Goal: Information Seeking & Learning: Find specific fact

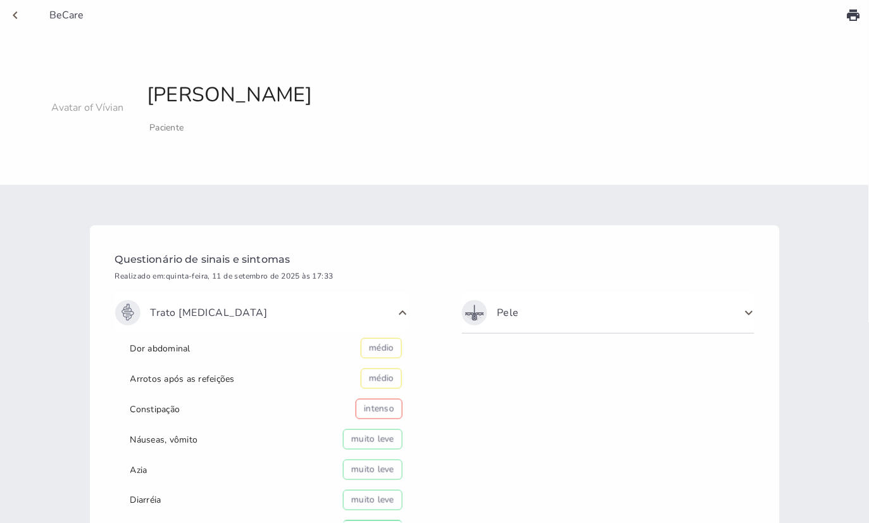
click at [66, 14] on span "BeCare" at bounding box center [58, 15] width 51 height 14
click at [17, 15] on icon "chevron_left" at bounding box center [15, 15] width 15 height 15
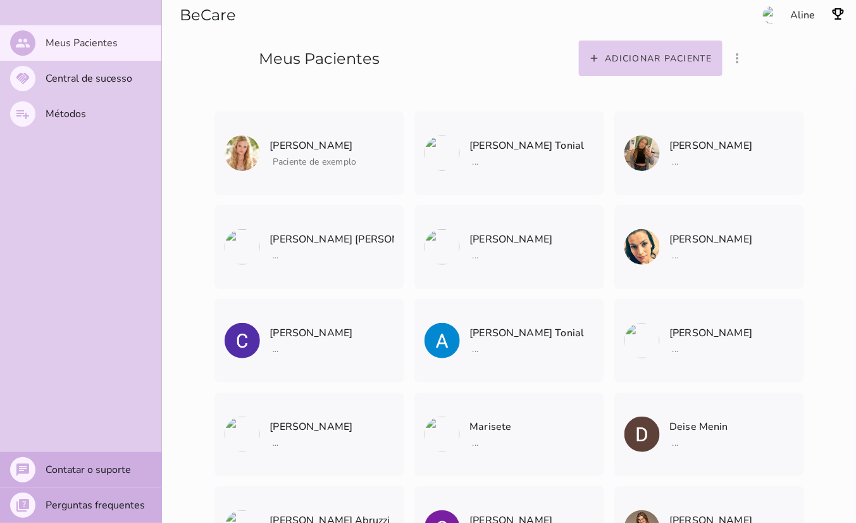
click at [806, 18] on section "Adicionar paciente filter_list_ off Mostrar pacientes convidados e arquivados […" at bounding box center [670, 40] width 372 height 81
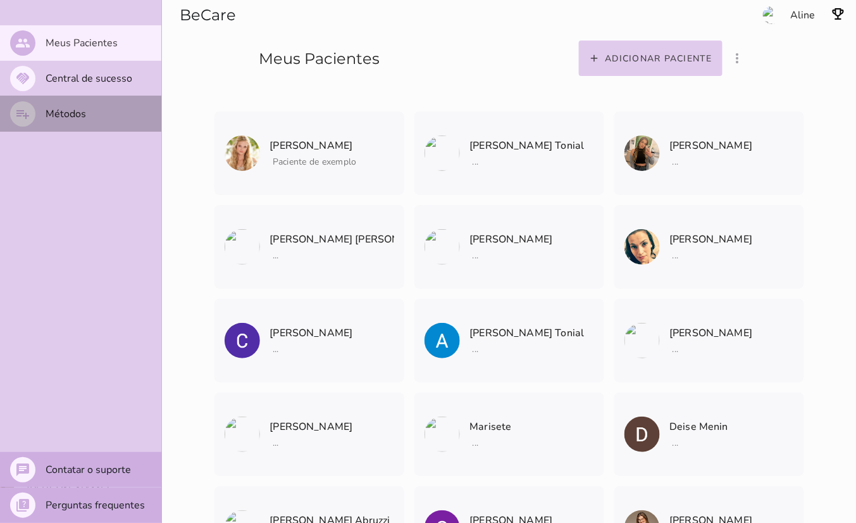
click at [0, 0] on slot "Métodos" at bounding box center [0, 0] width 0 height 0
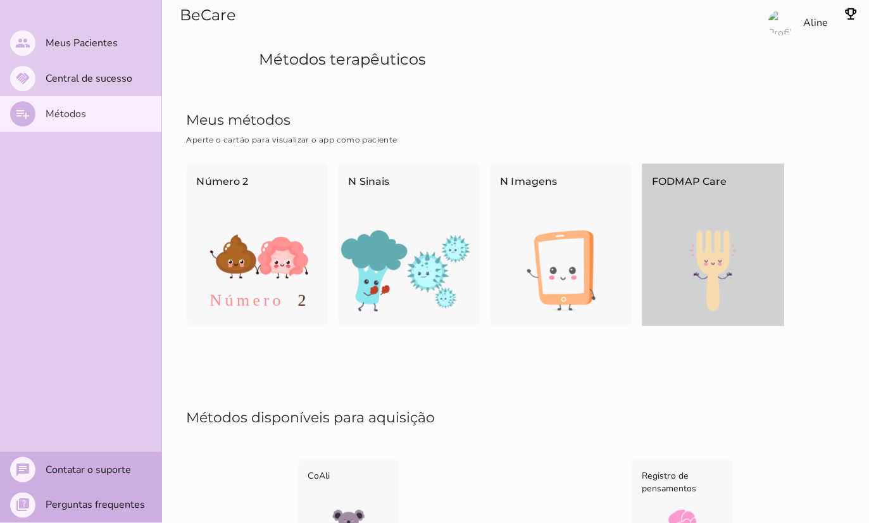
click at [699, 271] on img at bounding box center [713, 270] width 142 height 81
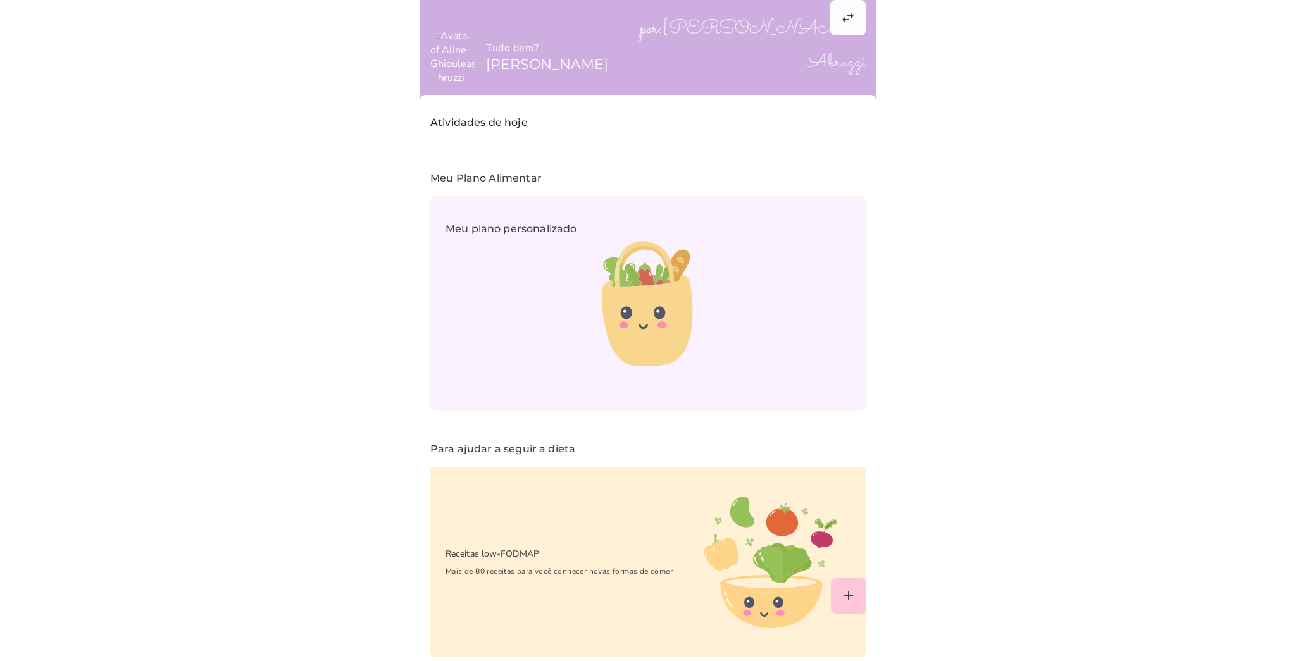
scroll to position [34, 0]
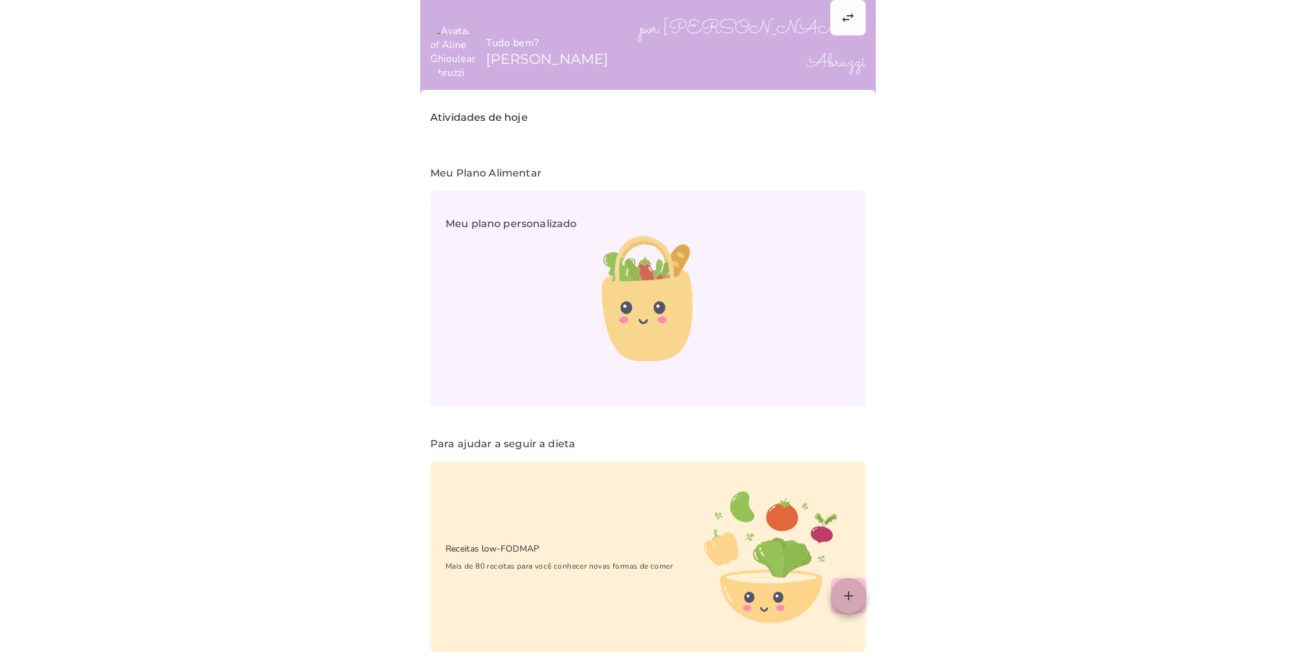
click at [0, 0] on slot "add" at bounding box center [0, 0] width 0 height 0
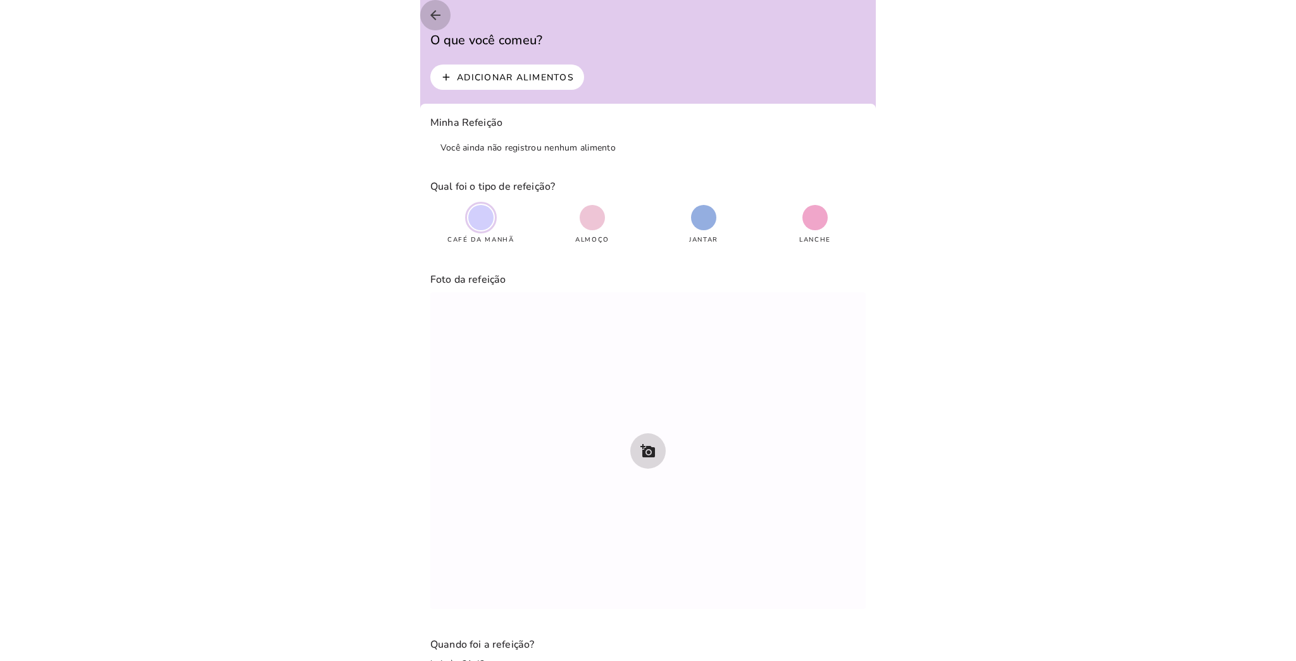
click at [432, 13] on icon "arrow_back" at bounding box center [435, 15] width 15 height 15
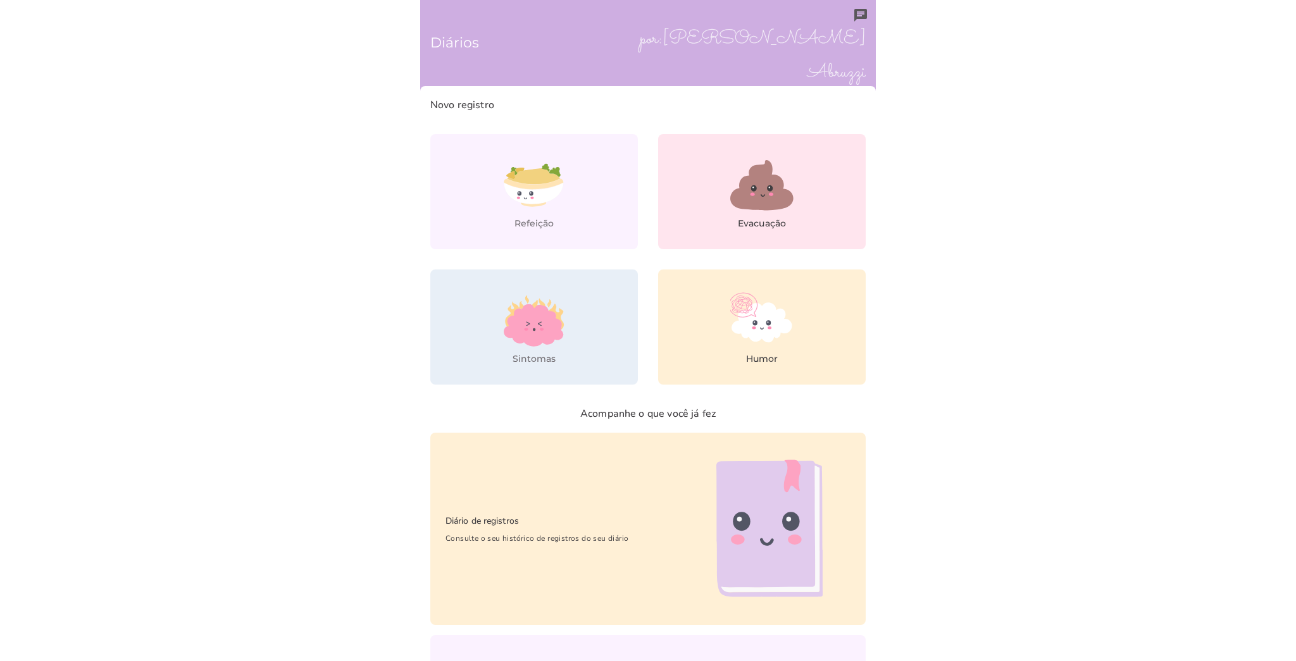
click at [818, 35] on span "por: [PERSON_NAME] Abruzzi" at bounding box center [747, 56] width 237 height 67
click at [851, 16] on h6 "Diários" at bounding box center [647, 43] width 435 height 66
drag, startPoint x: 832, startPoint y: 49, endPoint x: 481, endPoint y: 8, distance: 353.1
click at [481, 8] on back-drop "Diários por: [PERSON_NAME] Novo registro Refeição Evacuação [GEOGRAPHIC_DATA] H…" at bounding box center [648, 419] width 456 height 838
click at [463, 34] on h6 "Diários" at bounding box center [647, 43] width 435 height 66
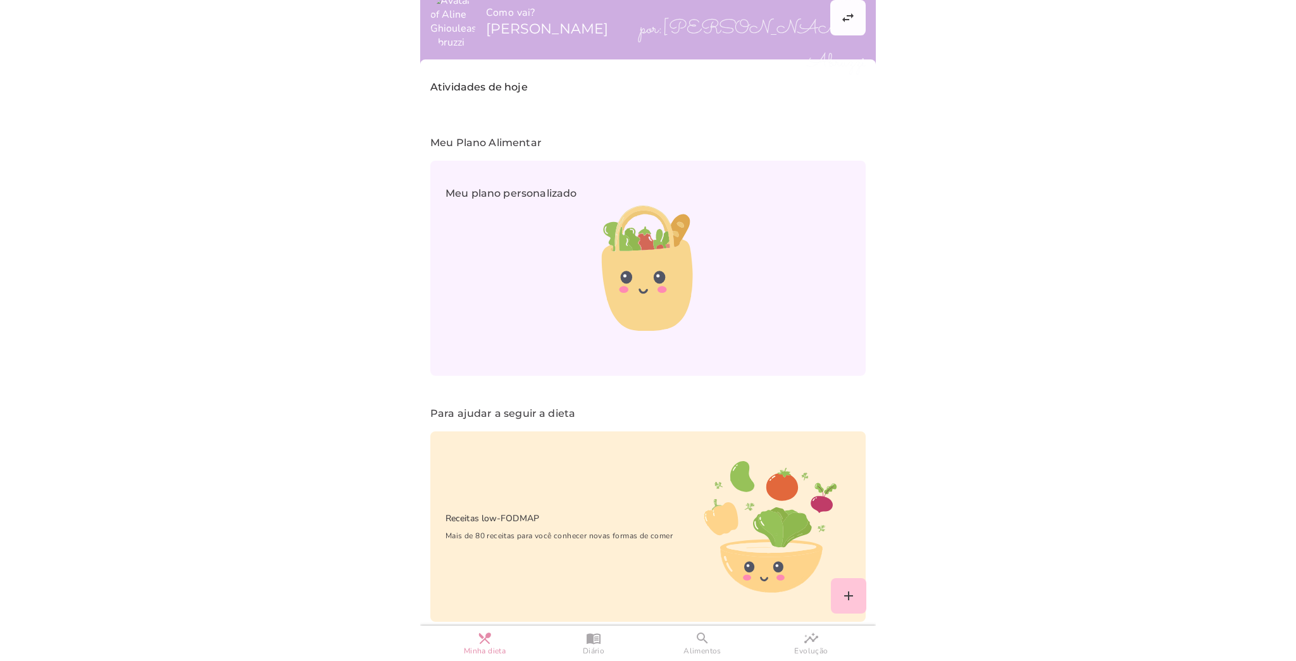
scroll to position [69, 0]
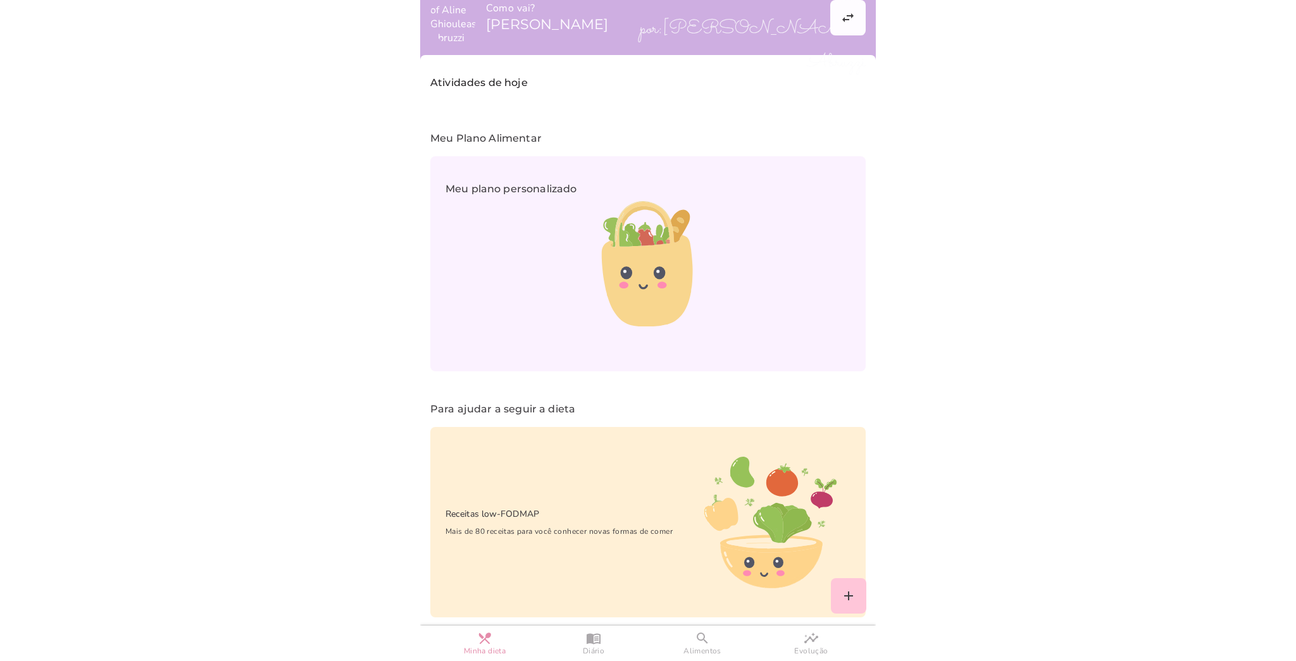
click at [832, 16] on div "Como vai? Aline Ghiouleas" at bounding box center [647, 17] width 435 height 56
click at [774, 36] on div "Como vai? Aline Ghiouleas" at bounding box center [647, 17] width 435 height 56
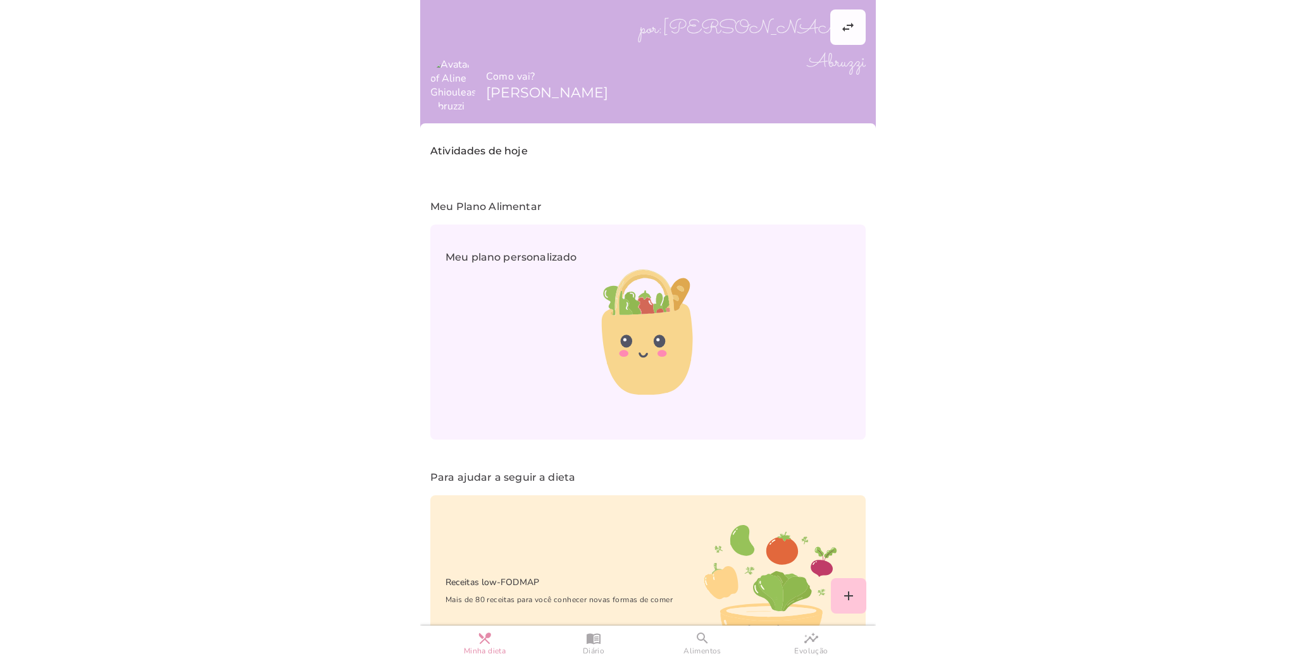
scroll to position [0, 0]
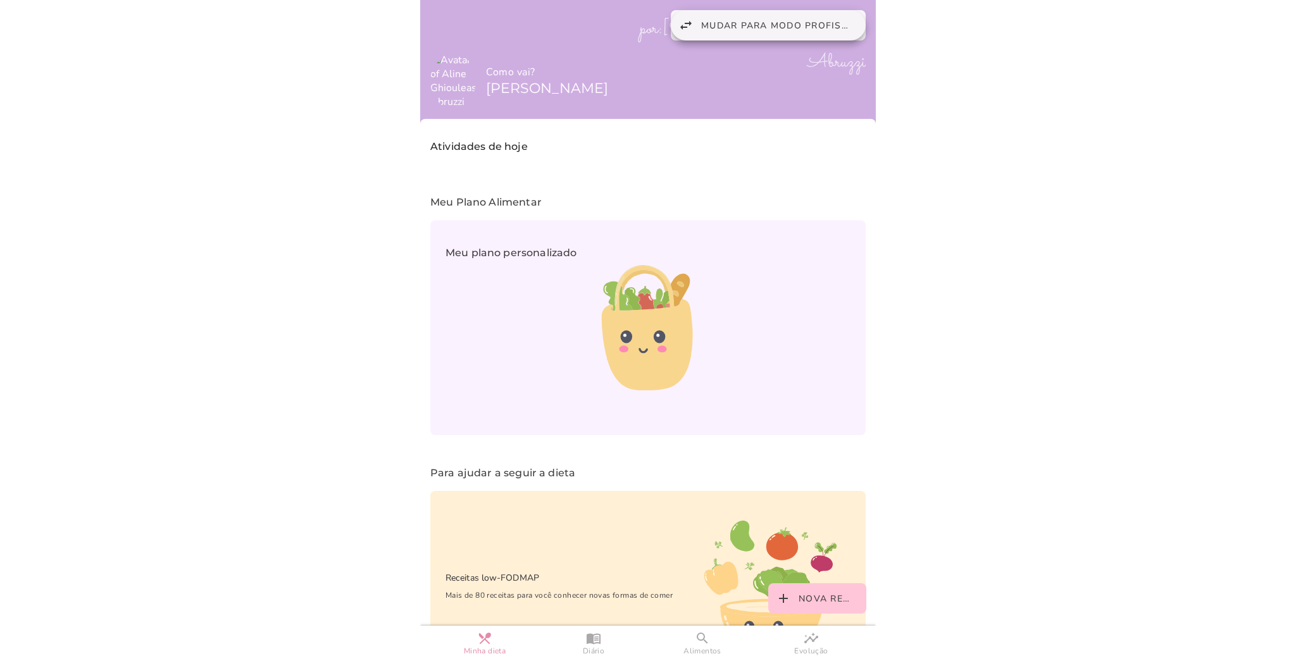
click at [845, 34] on button "swap_horiz Mudar para modo profissional" at bounding box center [768, 25] width 195 height 30
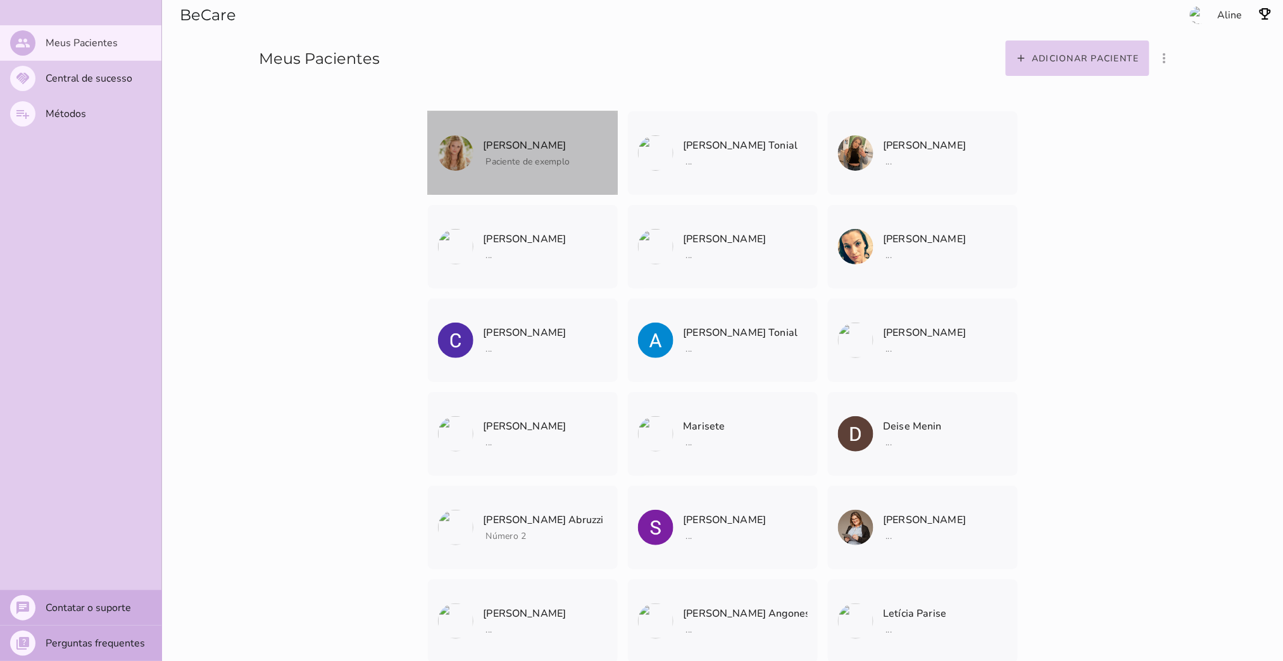
click at [527, 129] on span "[PERSON_NAME]" at bounding box center [527, 137] width 87 height 53
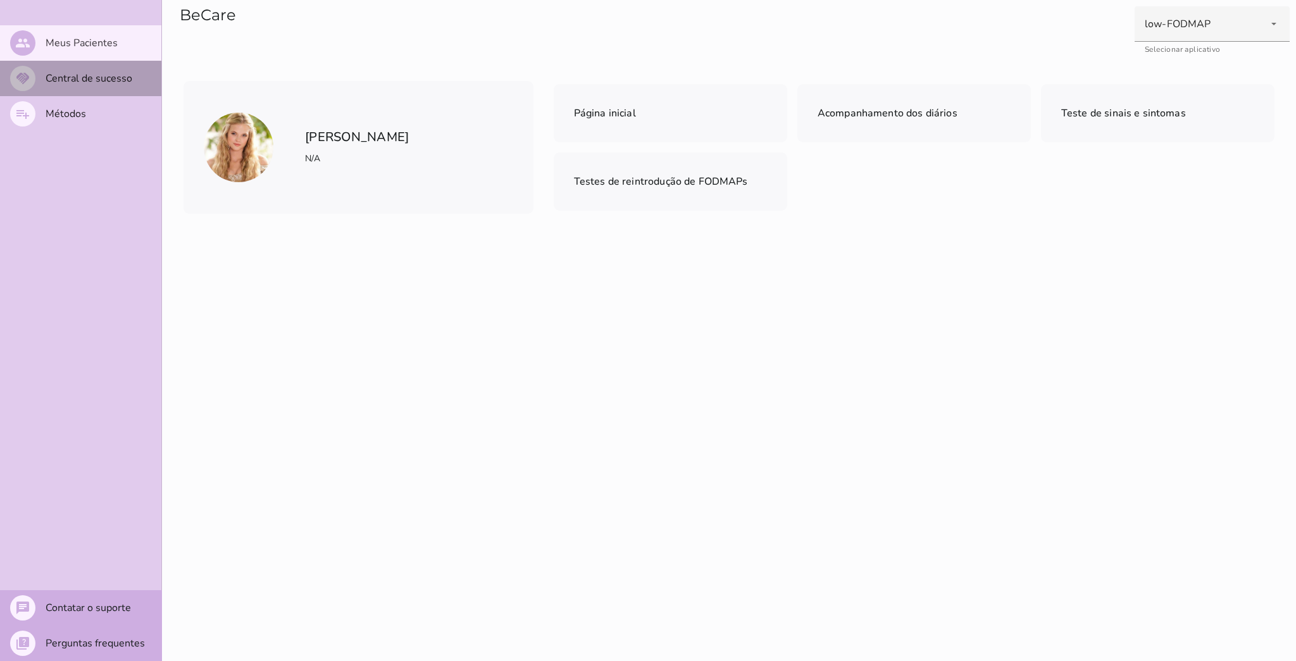
click at [0, 0] on slot "Central de sucesso" at bounding box center [0, 0] width 0 height 0
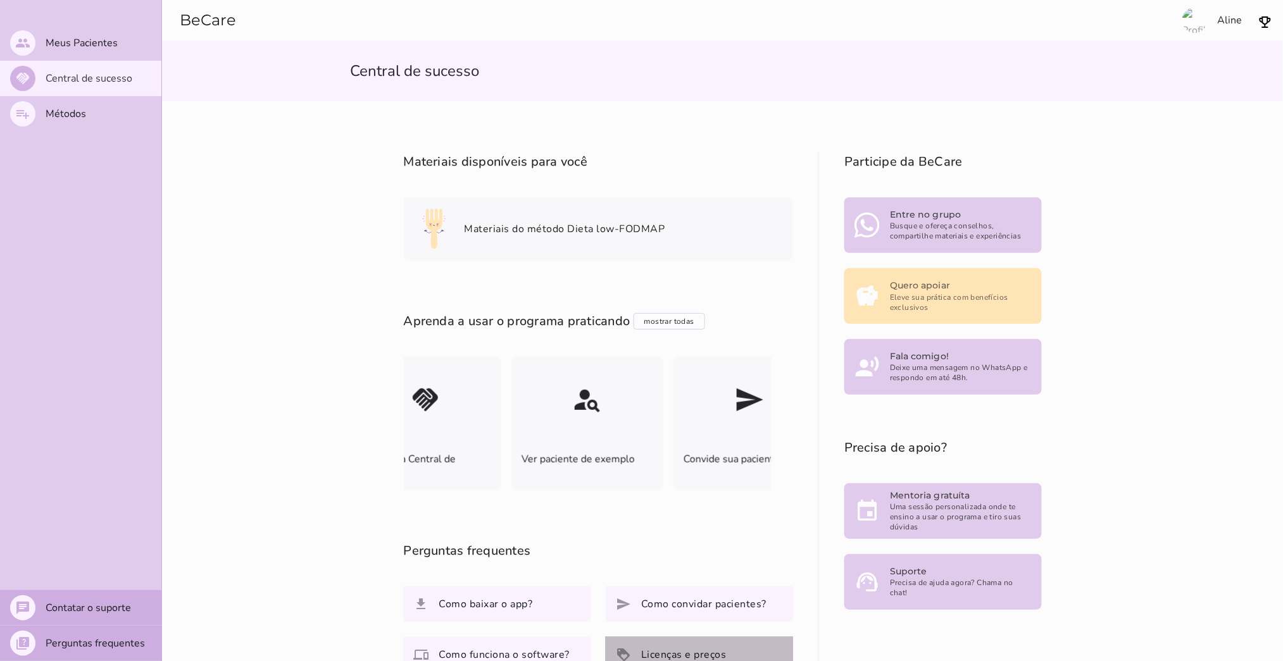
click at [0, 0] on slot "Licenças e preços" at bounding box center [0, 0] width 0 height 0
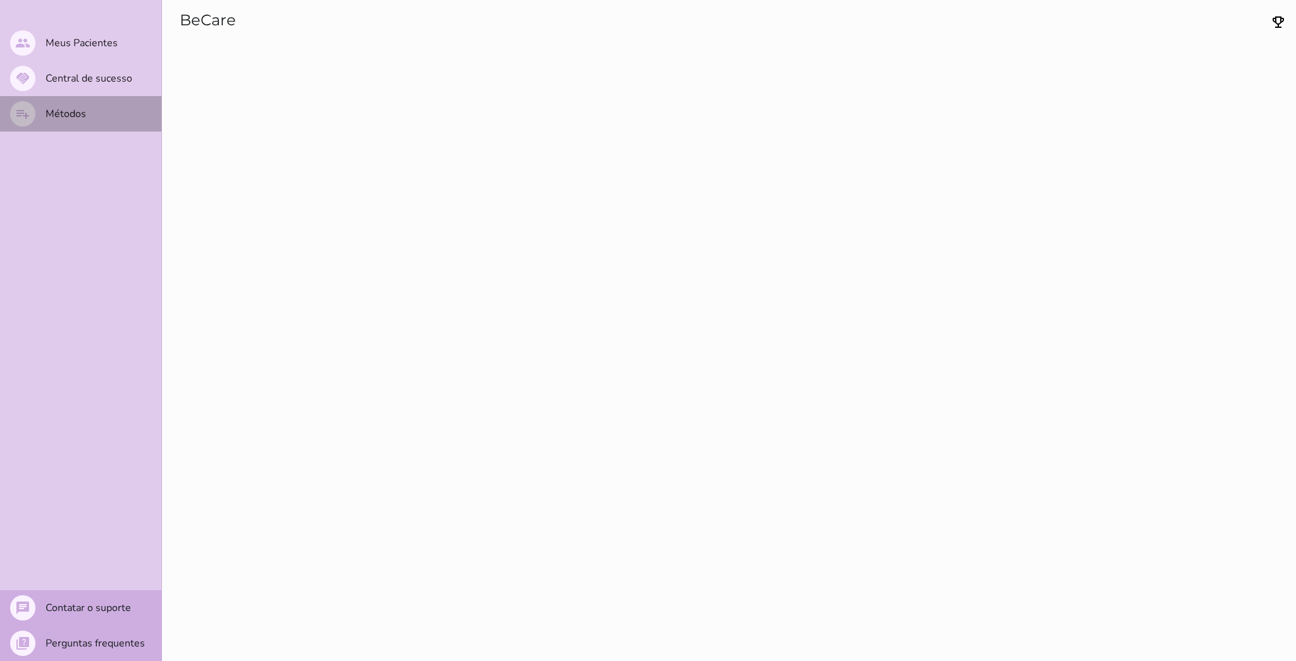
click at [0, 0] on slot "Métodos" at bounding box center [0, 0] width 0 height 0
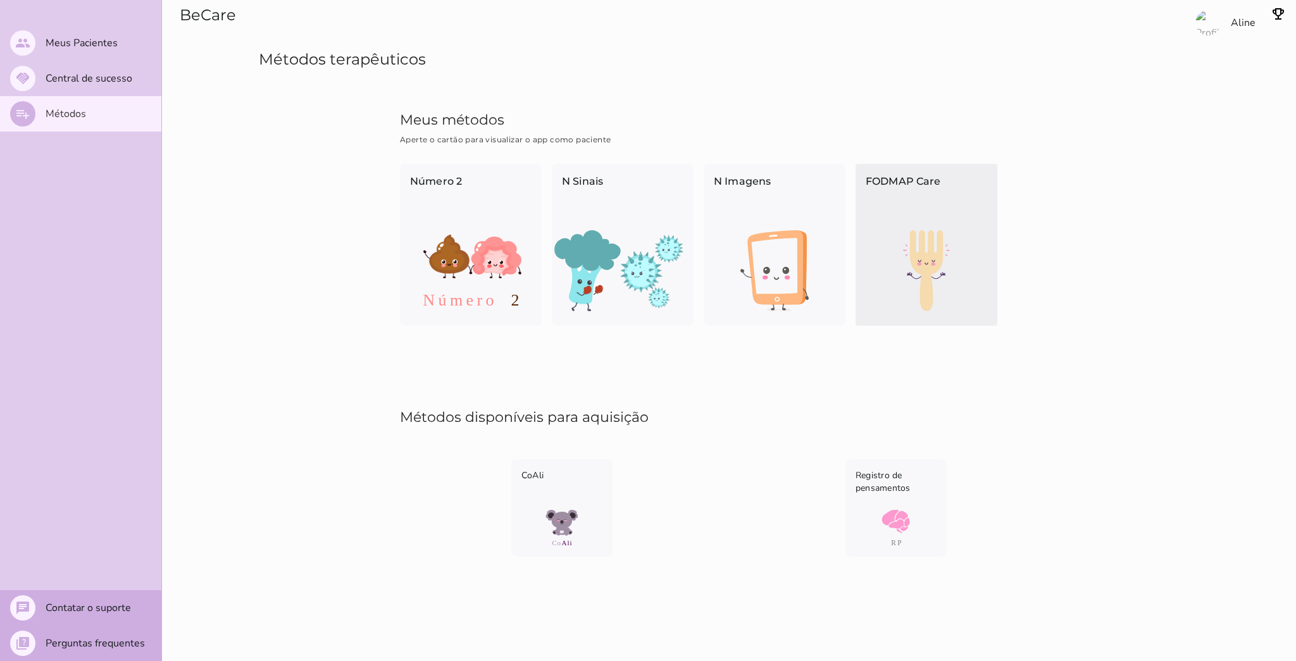
click at [920, 236] on img at bounding box center [927, 270] width 142 height 81
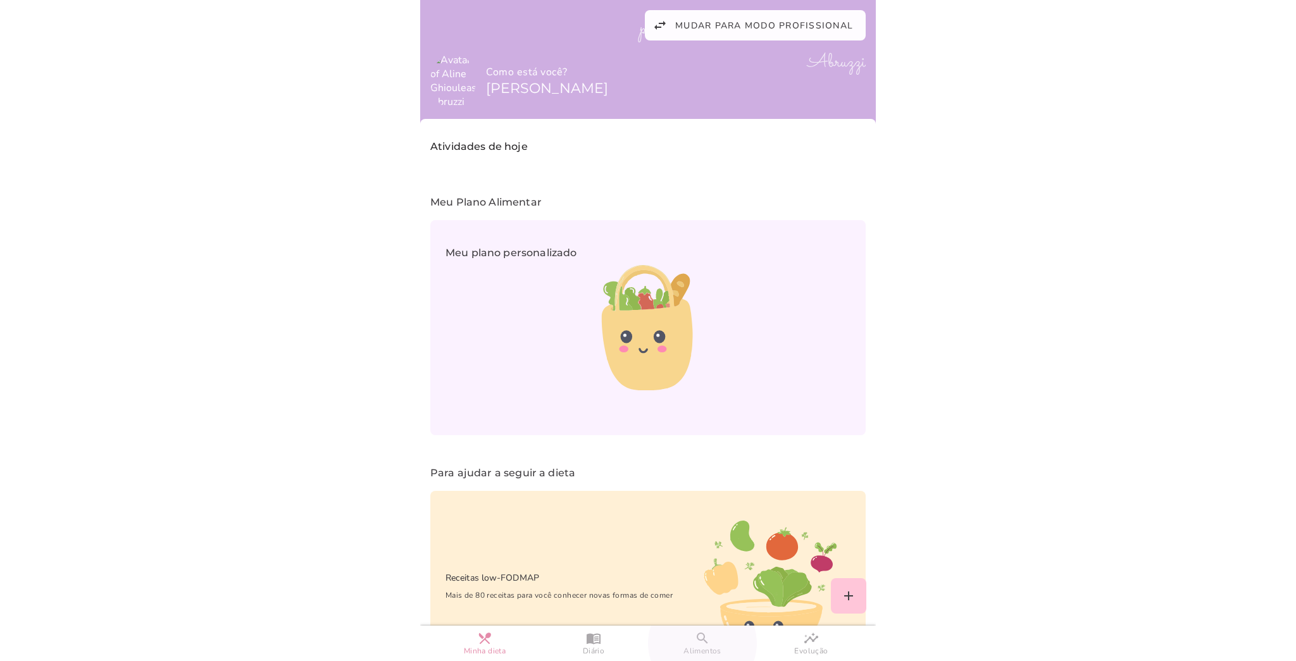
click at [0, 0] on slot "search" at bounding box center [0, 0] width 0 height 0
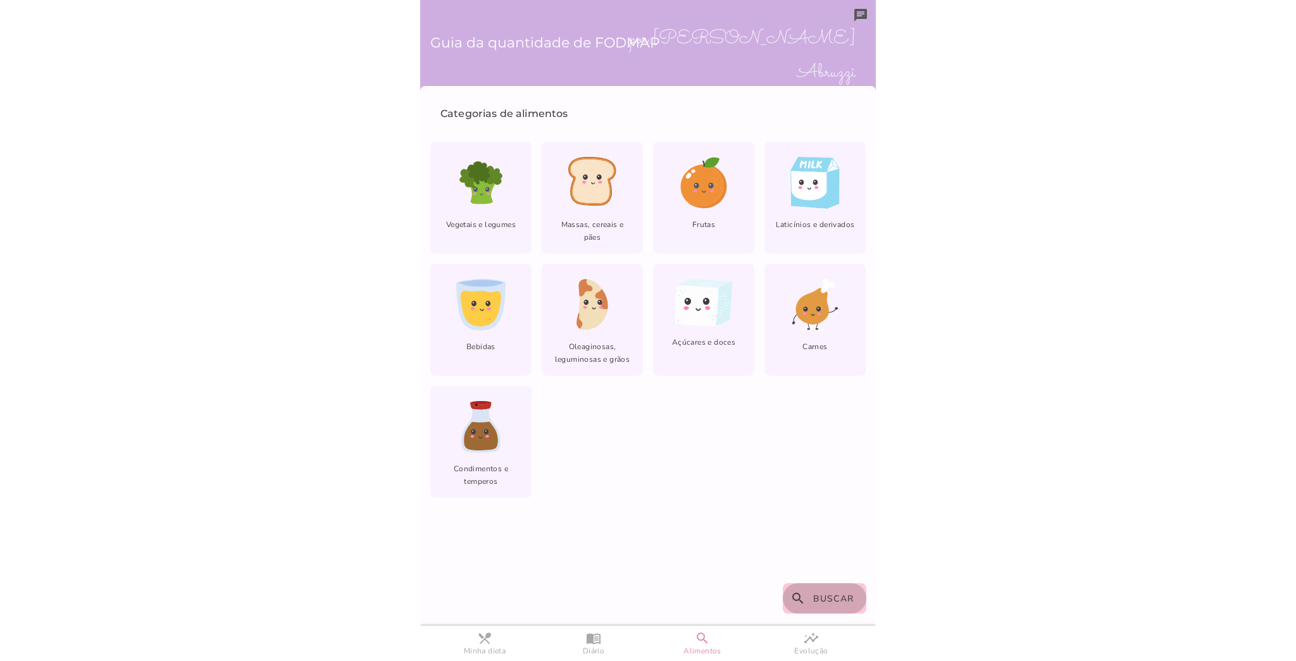
click at [811, 601] on button "search Buscar" at bounding box center [825, 599] width 84 height 30
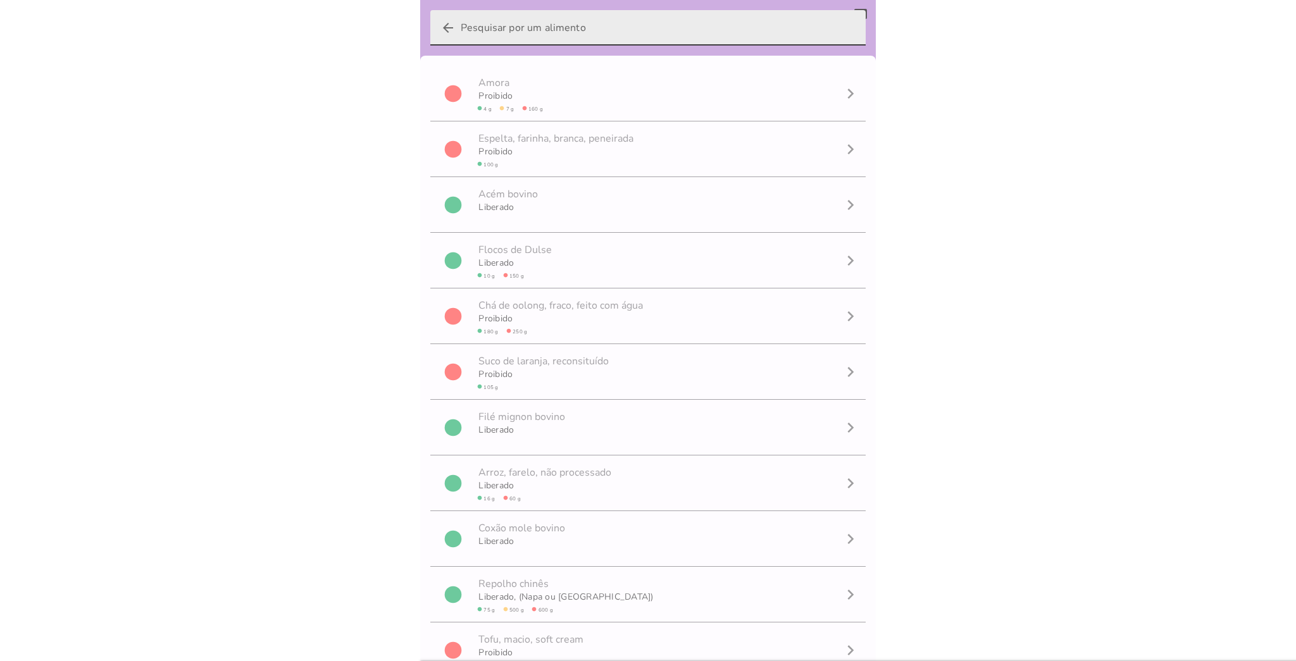
click at [625, 25] on input "arrow_back" at bounding box center [658, 27] width 395 height 35
type input "mirti"
type mwc-textfield "mirti"
click at [781, 33] on input "mirti" at bounding box center [648, 27] width 375 height 35
type input "m"
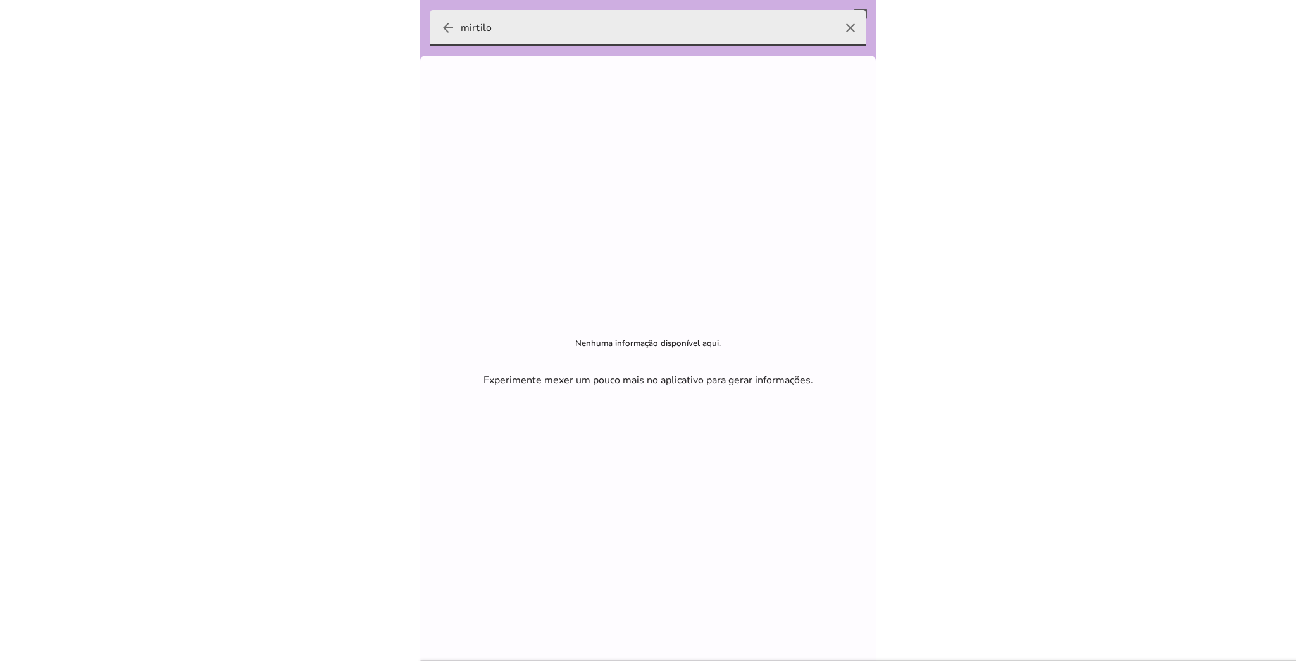
type input "mirtilo"
type mwc-textfield "mirtilo"
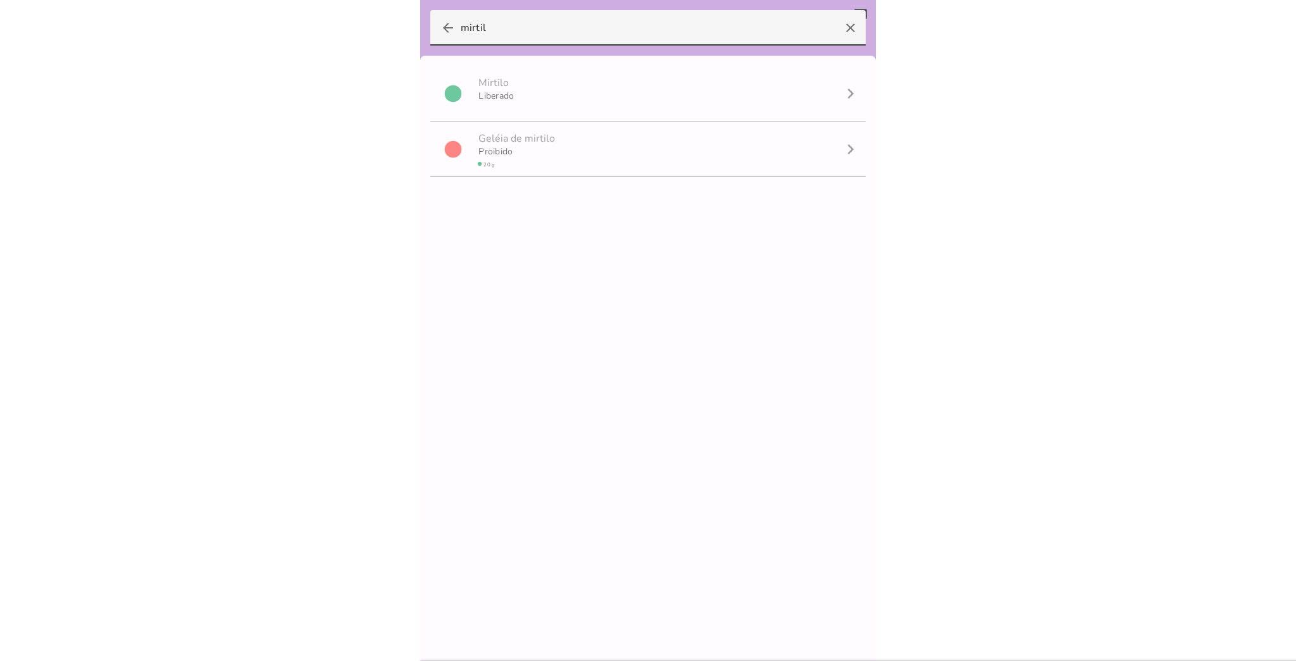
type input "mirtil"
type mwc-textfield "mirtil"
